Goal: Navigation & Orientation: Find specific page/section

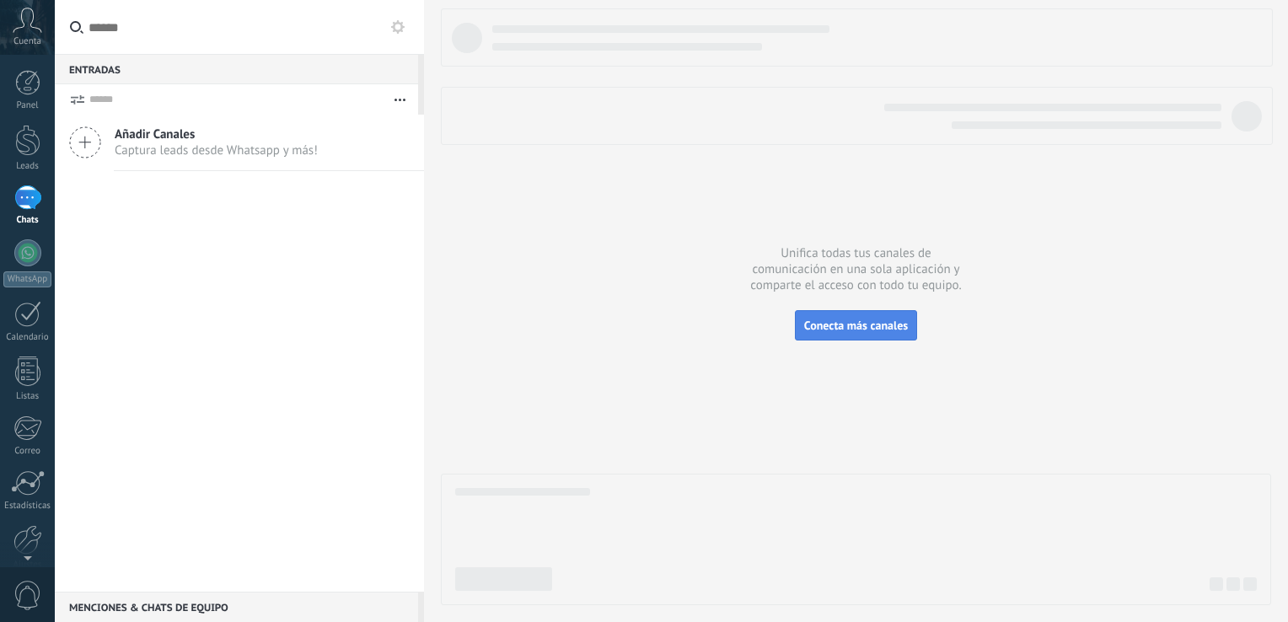
click at [877, 324] on span "Conecta más canales" at bounding box center [856, 325] width 104 height 15
click at [27, 140] on div at bounding box center [27, 140] width 25 height 31
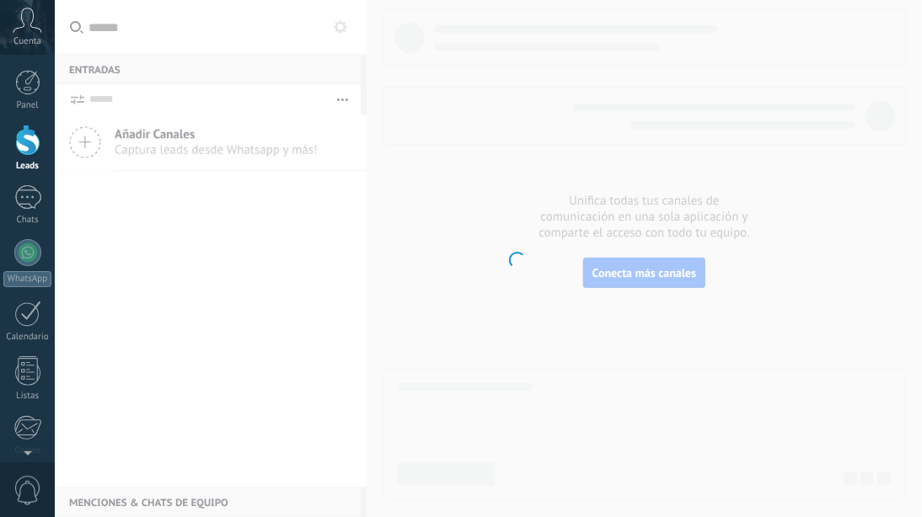
click at [790, 83] on body ".abccls-1,.abccls-2{fill-rule:evenodd}.abccls-2{fill:#fff} .abfcls-1{fill:none}…" at bounding box center [461, 258] width 922 height 517
